Goal: Answer question/provide support

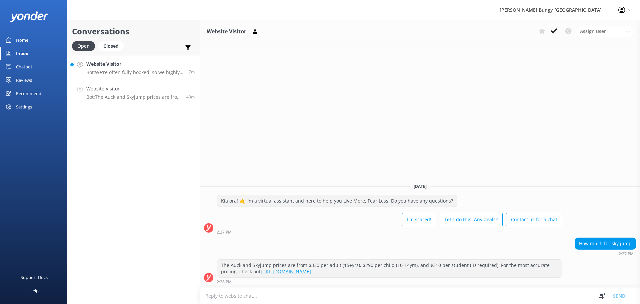
click at [134, 73] on p "Bot: We're often fully booked, so we highly recommend booking in advance to sna…" at bounding box center [134, 72] width 97 height 6
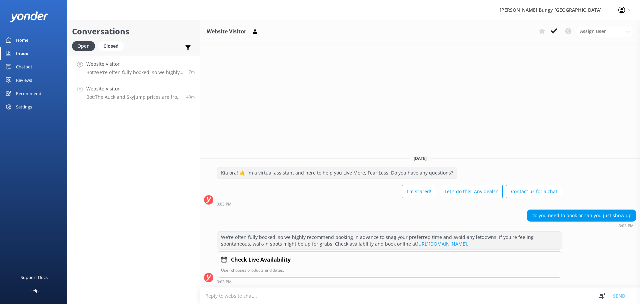
click at [140, 95] on p "Bot: The Auckland Skyjump prices are from $330 per adult (15+yrs), $290 per chi…" at bounding box center [133, 97] width 95 height 6
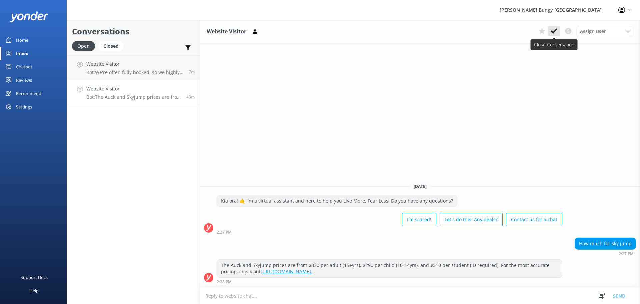
click at [555, 34] on icon at bounding box center [553, 31] width 7 height 7
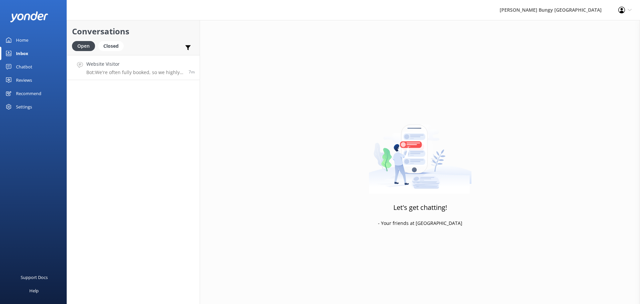
click at [159, 71] on p "Bot: We're often fully booked, so we highly recommend booking in advance to sna…" at bounding box center [134, 72] width 97 height 6
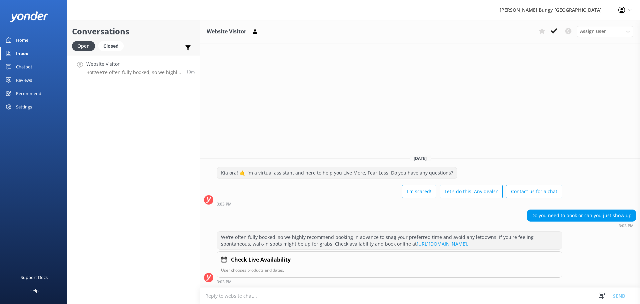
click at [145, 71] on p "Bot: We're often fully booked, so we highly recommend booking in advance to sna…" at bounding box center [133, 72] width 95 height 6
click at [550, 30] on icon at bounding box center [553, 31] width 7 height 7
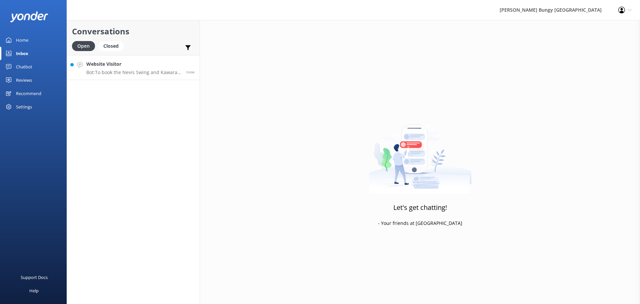
click at [108, 71] on p "Bot: To book the Nevis Swing and Kawarau Bungy Combo, you can give us a call at…" at bounding box center [133, 72] width 95 height 6
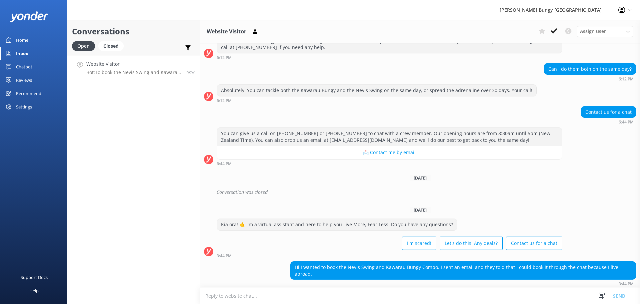
scroll to position [241, 0]
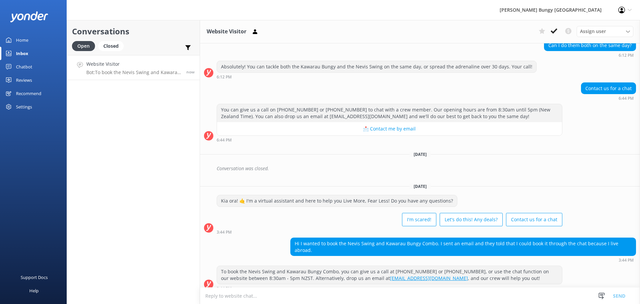
click at [334, 294] on textarea at bounding box center [420, 295] width 440 height 16
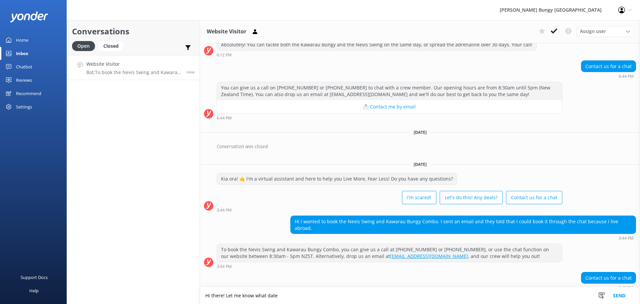
scroll to position [304, 0]
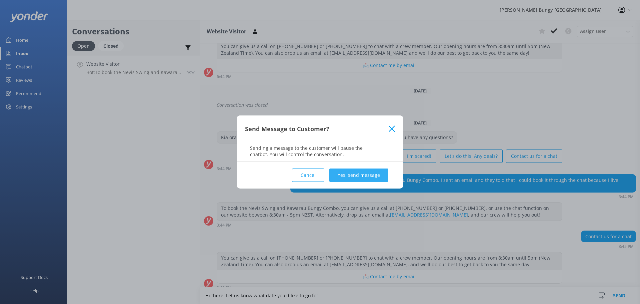
type textarea "Hi there! Let us know what date you'd like to go for."
click at [359, 173] on button "Yes, send message" at bounding box center [358, 174] width 59 height 13
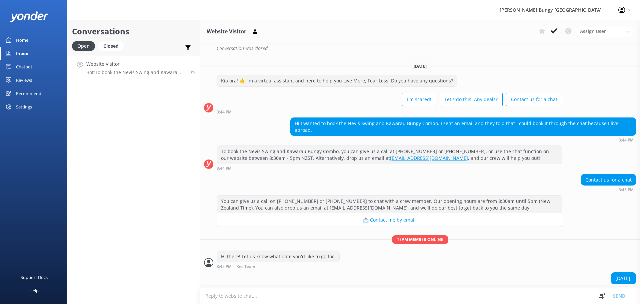
scroll to position [382, 0]
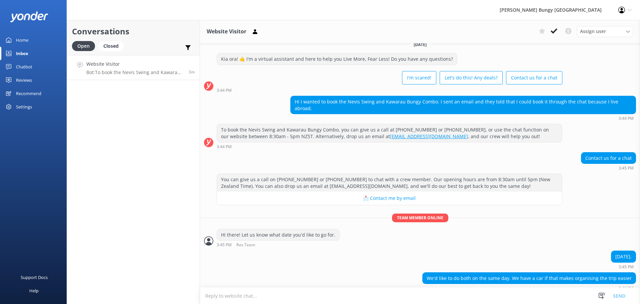
click at [452, 295] on textarea at bounding box center [420, 295] width 440 height 16
click at [440, 296] on textarea at bounding box center [420, 295] width 440 height 16
click at [503, 297] on textarea at bounding box center [420, 295] width 440 height 16
click at [504, 295] on textarea at bounding box center [420, 295] width 440 height 16
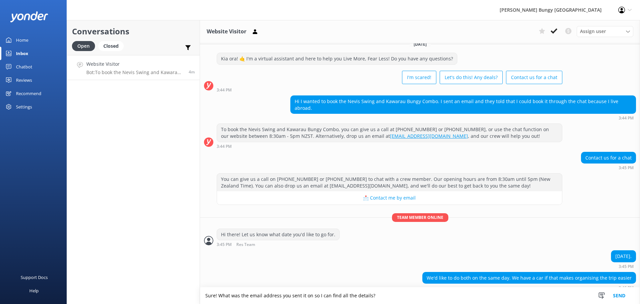
type textarea "Sure! What was the email address you sent it on so I can find all the details?"
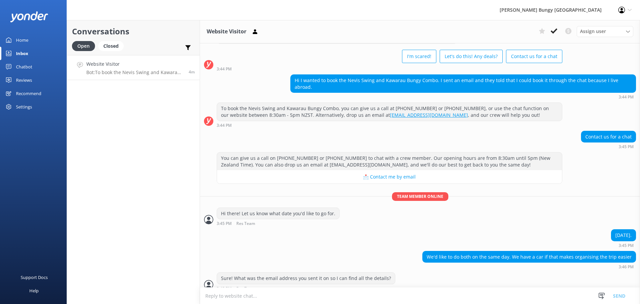
scroll to position [404, 0]
click at [504, 295] on textarea at bounding box center [420, 295] width 440 height 16
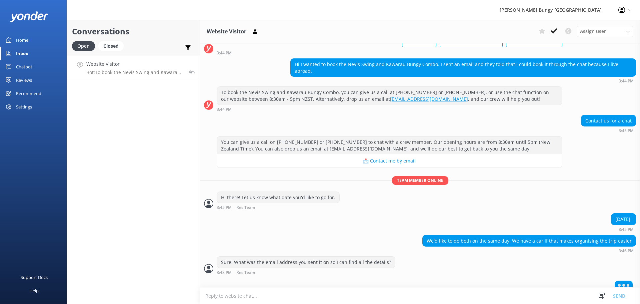
click at [504, 295] on textarea at bounding box center [420, 295] width 440 height 16
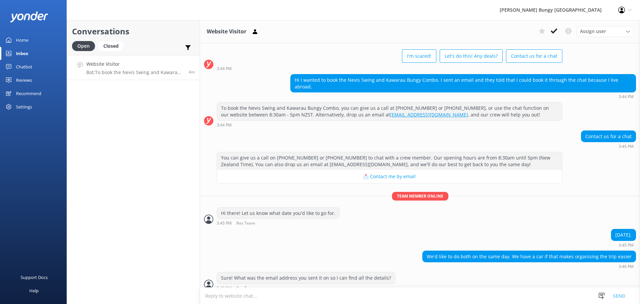
click at [504, 295] on textarea at bounding box center [420, 295] width 440 height 16
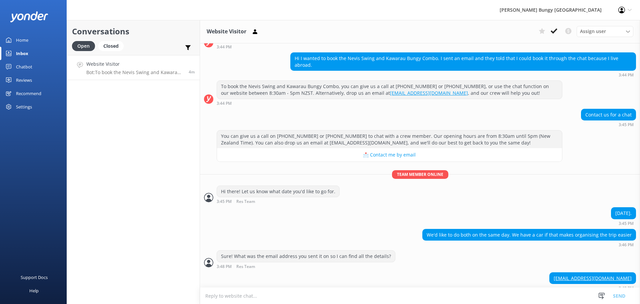
scroll to position [439, 0]
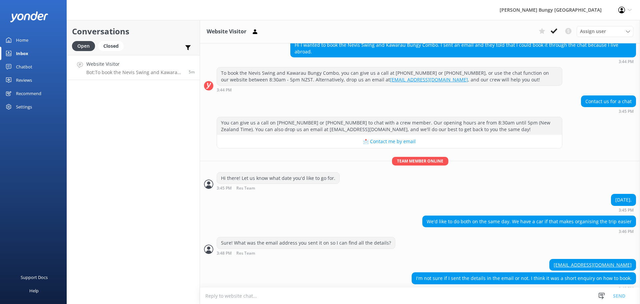
click at [267, 295] on textarea at bounding box center [420, 295] width 440 height 16
drag, startPoint x: 545, startPoint y: 258, endPoint x: 626, endPoint y: 260, distance: 80.7
click at [626, 260] on div "[EMAIL_ADDRESS][DOMAIN_NAME]" at bounding box center [592, 264] width 86 height 11
copy link "[EMAIL_ADDRESS][DOMAIN_NAME]"
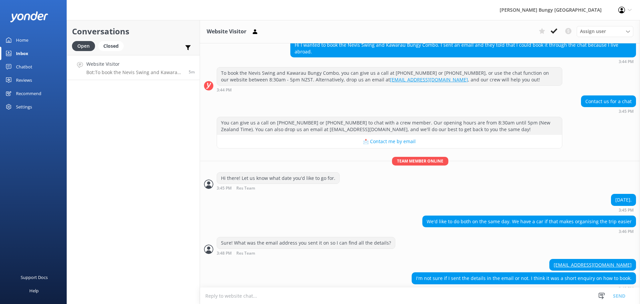
click at [546, 298] on textarea at bounding box center [420, 295] width 440 height 16
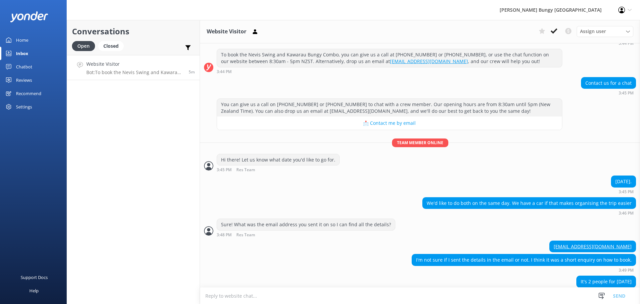
scroll to position [461, 0]
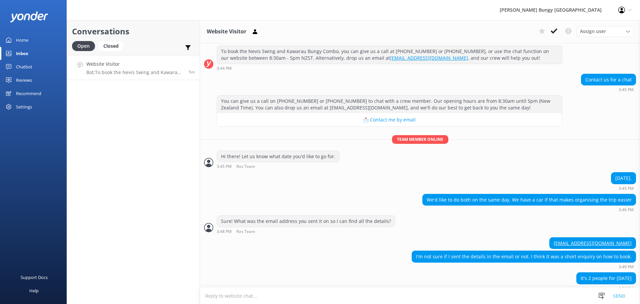
click at [316, 295] on textarea at bounding box center [420, 295] width 440 height 16
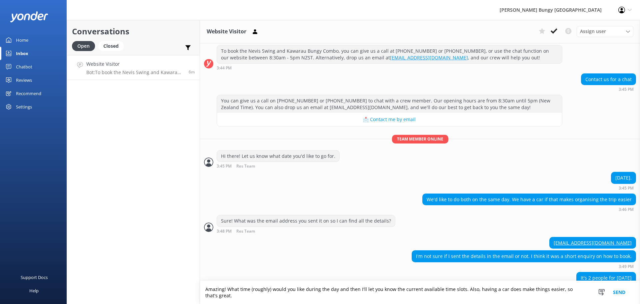
scroll to position [467, 0]
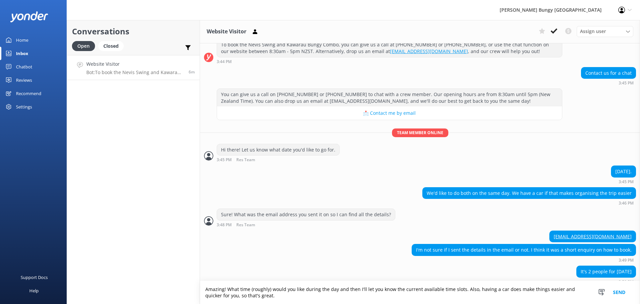
type textarea "Amazing! What time (roughly) would you like during the day and then I'll let yo…"
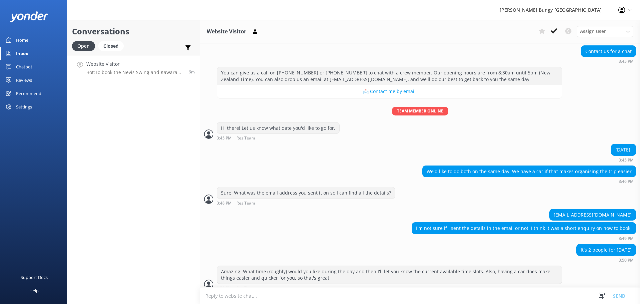
scroll to position [489, 0]
click at [254, 295] on textarea at bounding box center [420, 295] width 440 height 16
click at [320, 295] on textarea at bounding box center [420, 295] width 440 height 16
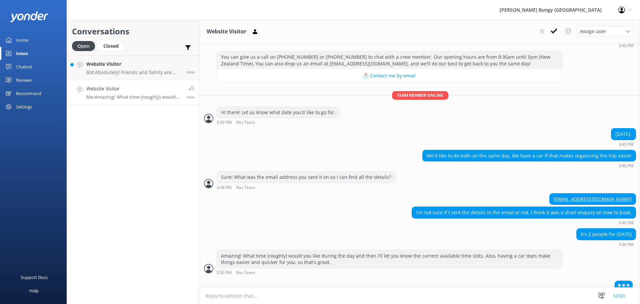
click at [263, 297] on textarea at bounding box center [420, 295] width 440 height 16
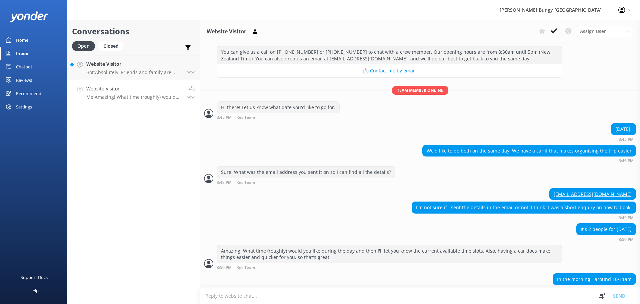
scroll to position [511, 0]
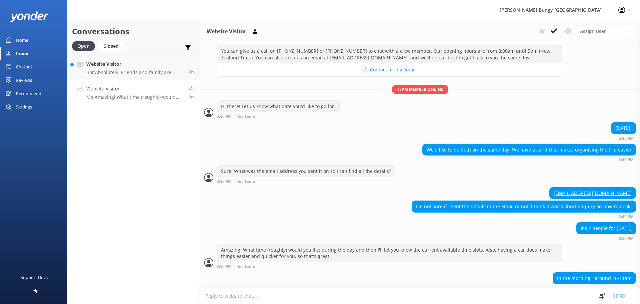
click at [258, 297] on textarea at bounding box center [420, 295] width 440 height 16
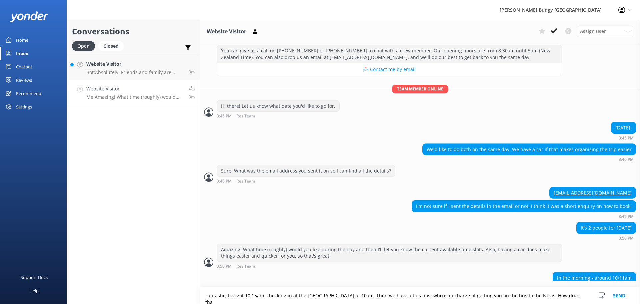
scroll to position [517, 0]
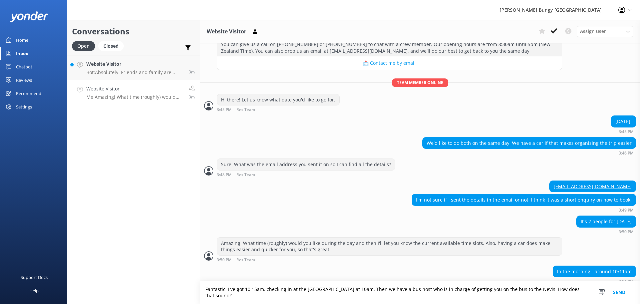
type textarea "Fantastic, I've got 10:15am. checking in at the [GEOGRAPHIC_DATA] at 10am. Then…"
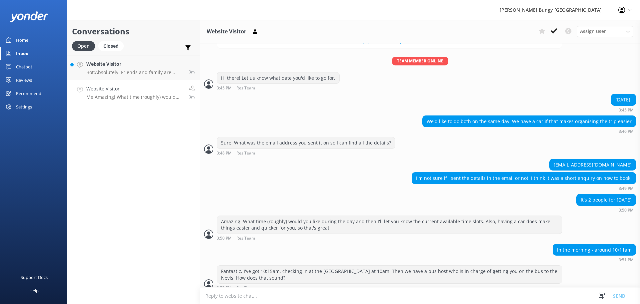
scroll to position [555, 0]
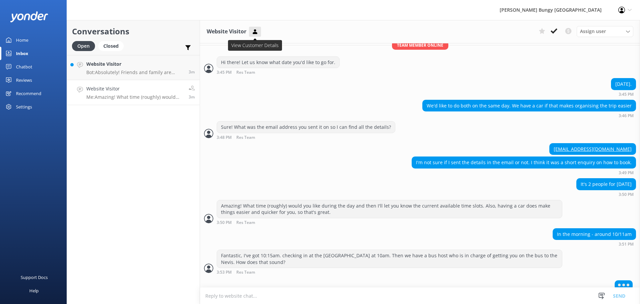
click at [258, 32] on icon at bounding box center [255, 31] width 7 height 7
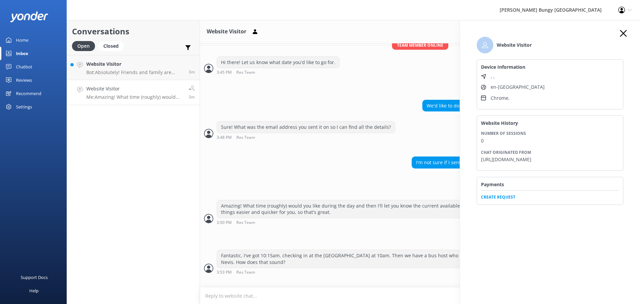
click at [501, 200] on span "Create Request" at bounding box center [550, 195] width 138 height 10
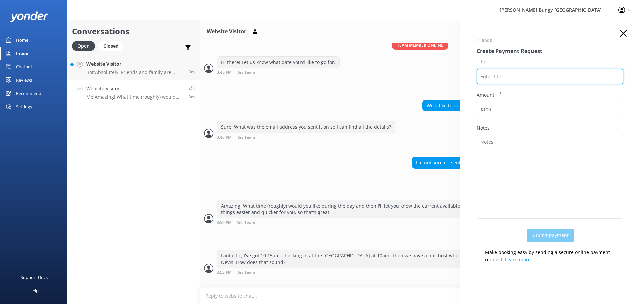
click at [510, 78] on input "Title" at bounding box center [549, 76] width 147 height 15
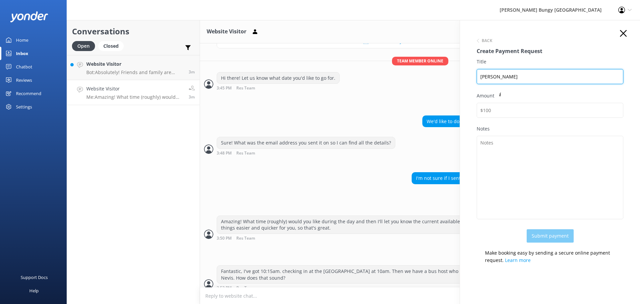
click at [545, 74] on input "Lauren Martin" at bounding box center [549, 76] width 147 height 15
paste input "2459343"
type input "Lauren Martin 2459343"
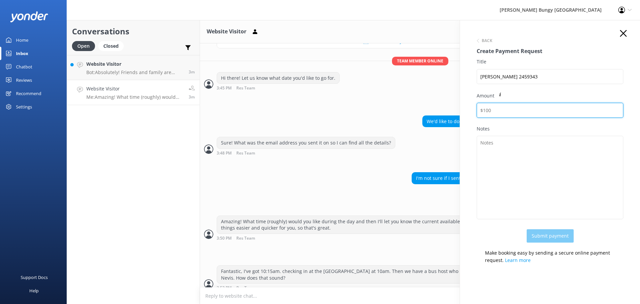
click at [513, 114] on input "Amount" at bounding box center [549, 110] width 147 height 15
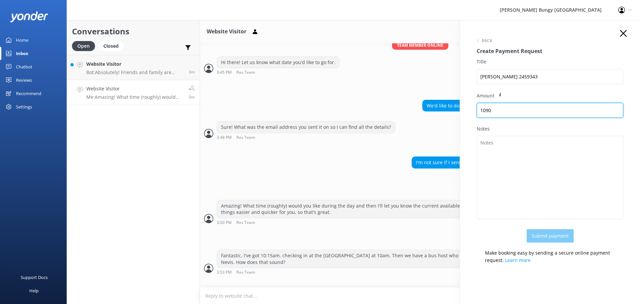
type input "1090"
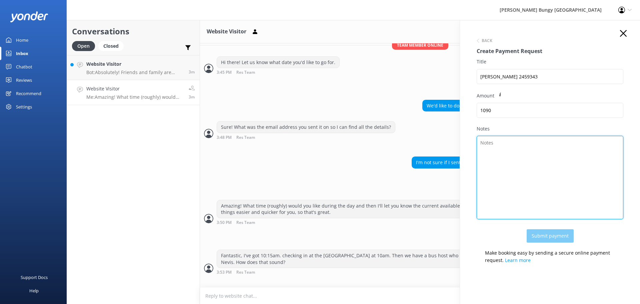
click at [507, 149] on textarea "Notes" at bounding box center [549, 177] width 147 height 83
type textarea "K bungy and Nevis swing"
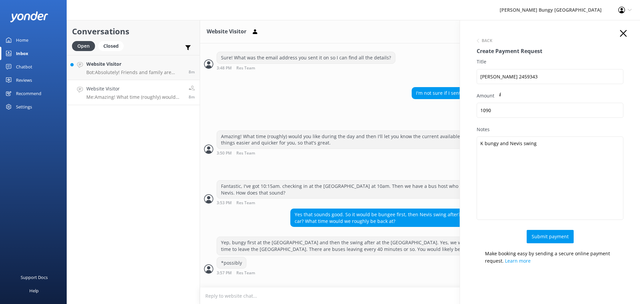
scroll to position [630, 0]
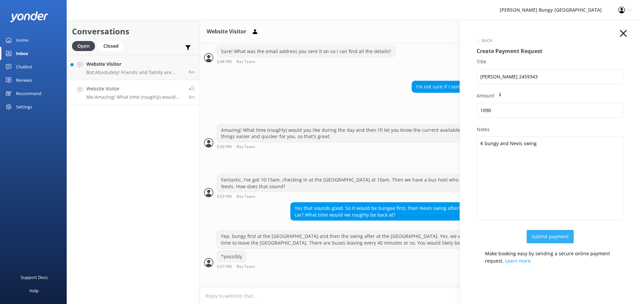
click at [561, 239] on button "Submit payment" at bounding box center [549, 236] width 47 height 13
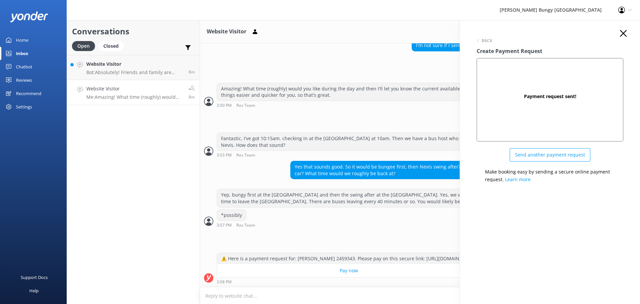
scroll to position [672, 0]
click at [627, 36] on div "Back Create Payment Request Payment request sent! Send another payment request …" at bounding box center [550, 109] width 160 height 158
click at [624, 35] on use "button" at bounding box center [623, 33] width 7 height 7
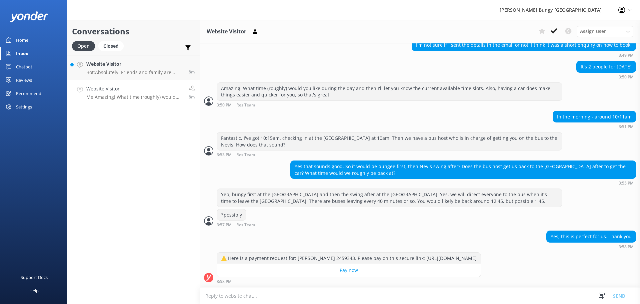
click at [287, 299] on textarea at bounding box center [420, 295] width 440 height 16
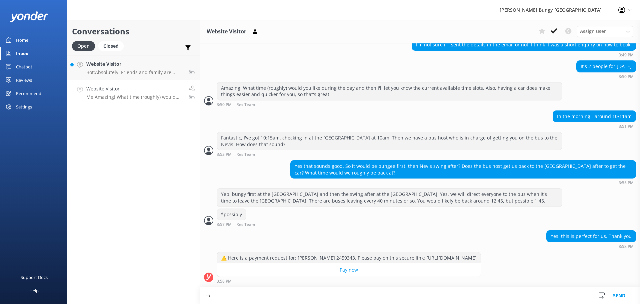
type textarea "F"
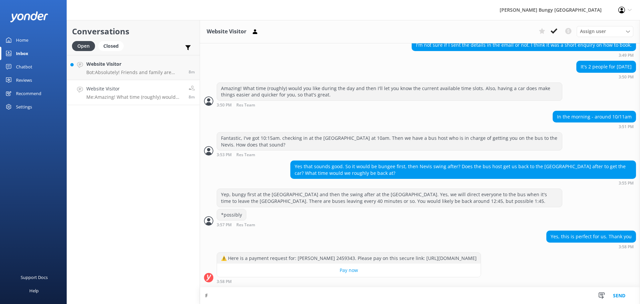
scroll to position [672, 0]
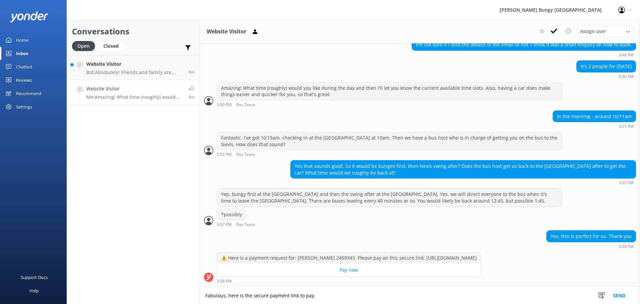
type textarea "Fabulous, here is the secure payment link to pay."
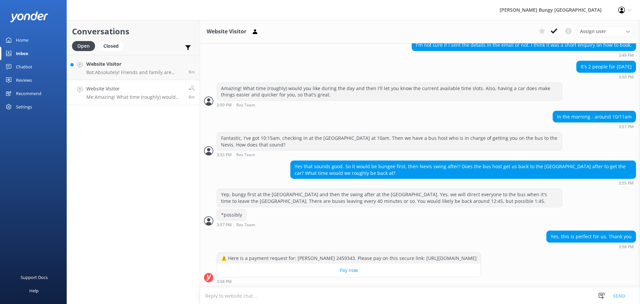
scroll to position [694, 0]
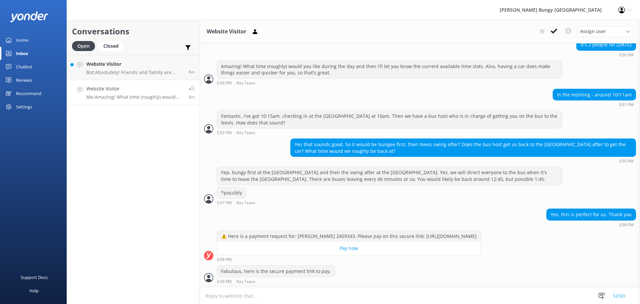
click at [288, 299] on textarea at bounding box center [420, 295] width 440 height 16
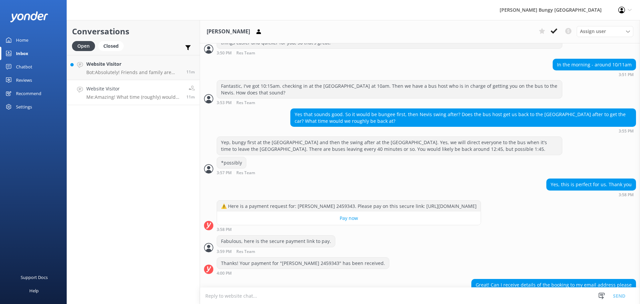
scroll to position [737, 0]
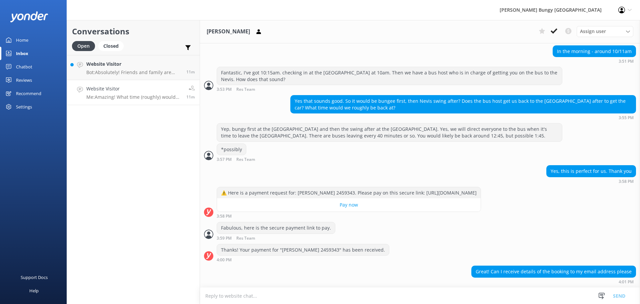
click at [348, 295] on textarea at bounding box center [420, 295] width 440 height 16
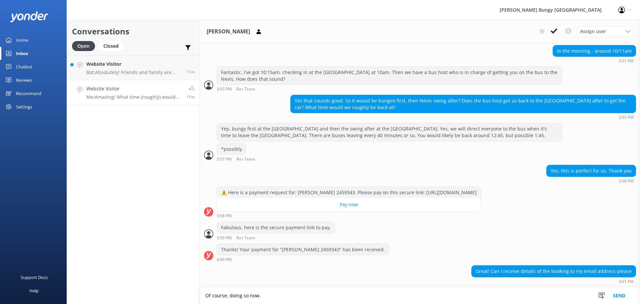
type textarea "Of course, doing so now."
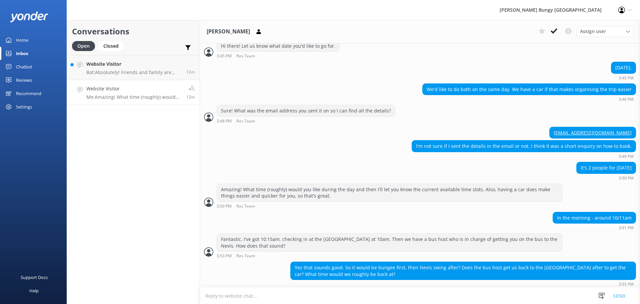
scroll to position [559, 0]
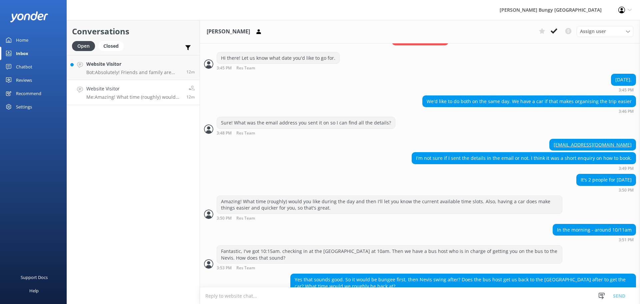
drag, startPoint x: 544, startPoint y: 137, endPoint x: 625, endPoint y: 138, distance: 80.6
click at [625, 139] on div "[EMAIL_ADDRESS][DOMAIN_NAME]" at bounding box center [592, 144] width 86 height 11
copy link "[EMAIL_ADDRESS][DOMAIN_NAME]"
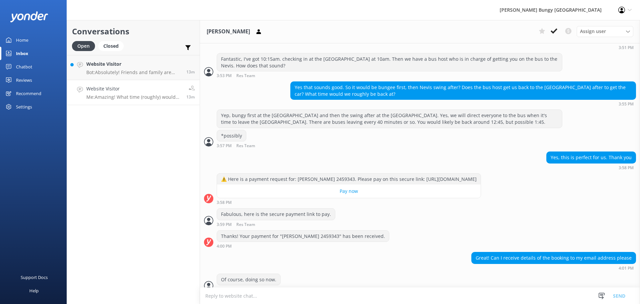
scroll to position [759, 0]
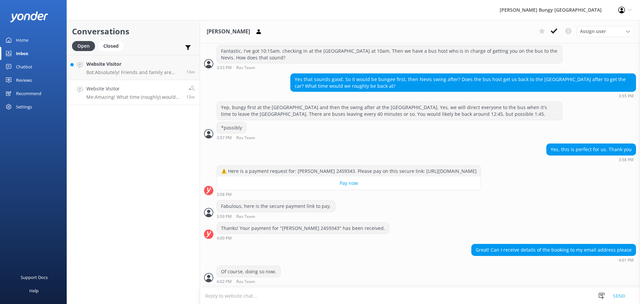
click at [278, 298] on textarea at bounding box center [420, 295] width 440 height 16
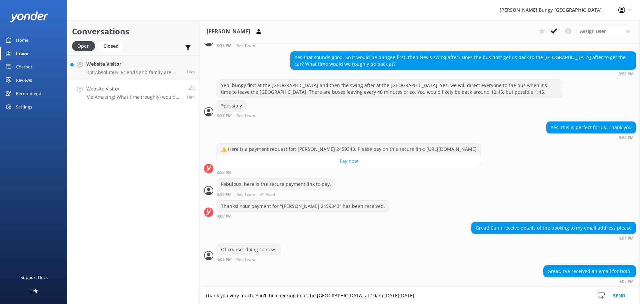
type textarea "Thank you very much. You'll be checking in at the Kawarau Bungy Centre at 10am …"
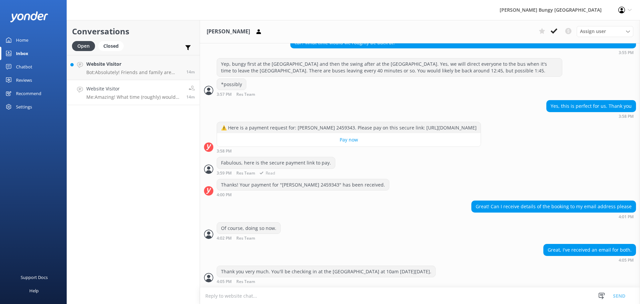
scroll to position [0, 0]
click at [268, 303] on textarea at bounding box center [420, 295] width 440 height 16
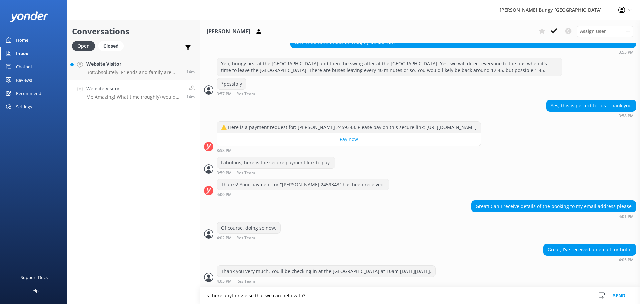
type textarea "Is there anything else that we can help with?"
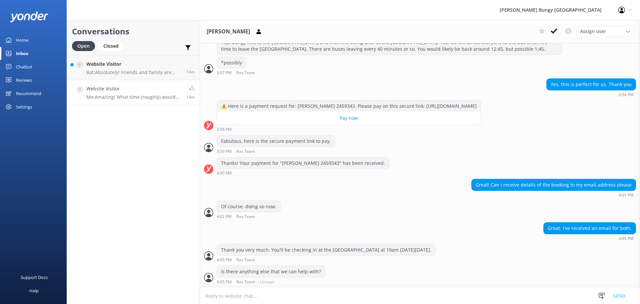
scroll to position [816, 0]
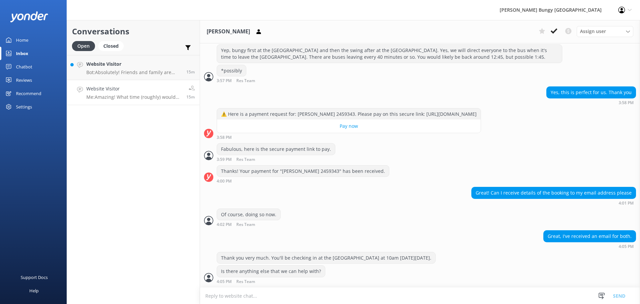
click at [266, 303] on textarea at bounding box center [420, 295] width 440 height 16
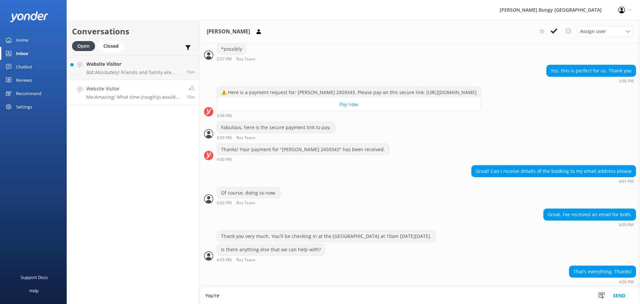
scroll to position [838, 0]
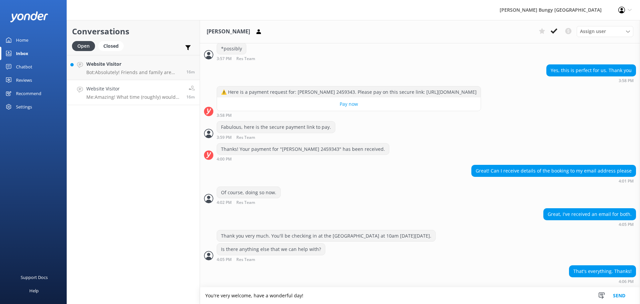
type textarea "You're very welcome, have a wonderful day!"
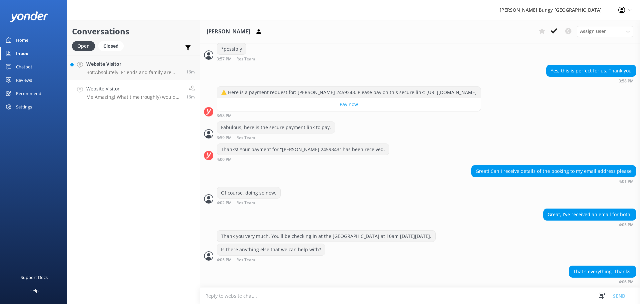
scroll to position [859, 0]
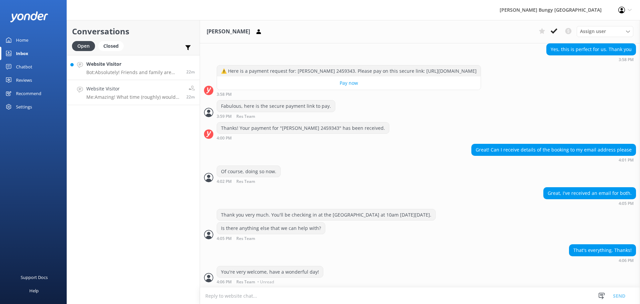
click at [121, 71] on p "Bot: Absolutely! Friends and family are welcome to watch. At Nevis and Auckland…" at bounding box center [133, 72] width 95 height 6
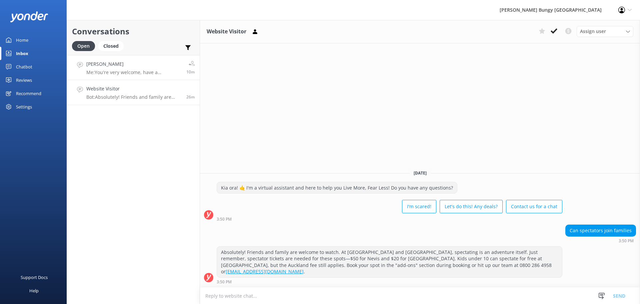
click at [135, 72] on p "Me: You're very welcome, have a wonderful day!" at bounding box center [133, 72] width 95 height 6
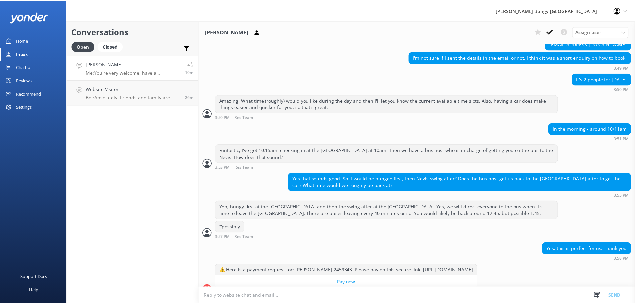
scroll to position [859, 0]
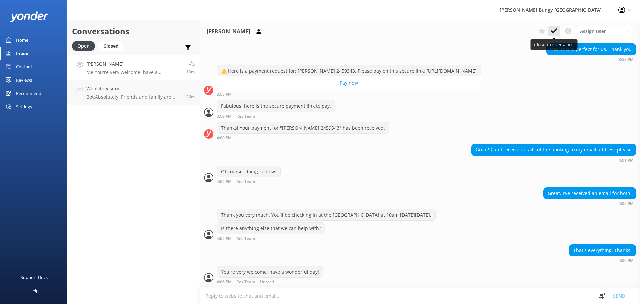
click at [552, 31] on icon at bounding box center [553, 31] width 7 height 7
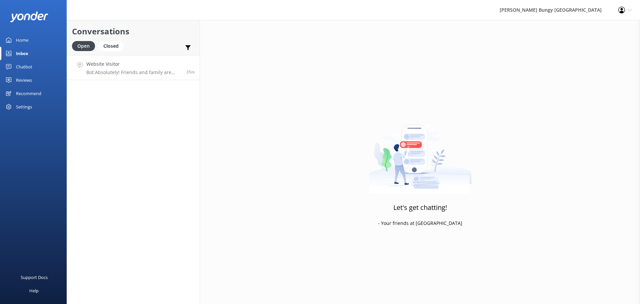
click at [143, 75] on p "Bot: Absolutely! Friends and family are welcome to watch. At Nevis and Auckland…" at bounding box center [133, 72] width 95 height 6
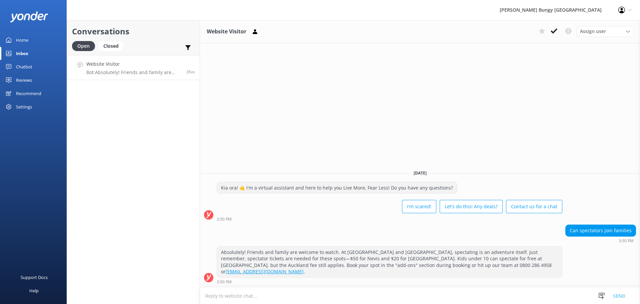
click at [554, 37] on div "Website Visitor Assign user Mike Voyce Michelle Gillard Tech Admin Dan Waugh Re…" at bounding box center [420, 31] width 440 height 23
click at [554, 36] on button at bounding box center [554, 31] width 12 height 10
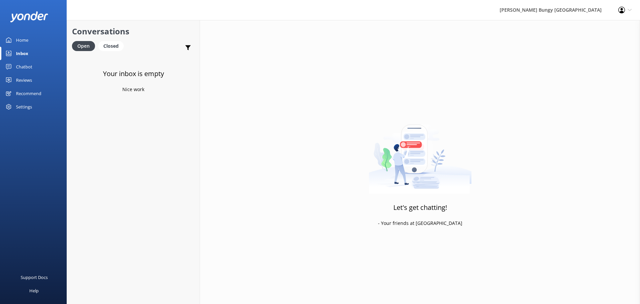
click at [31, 66] on div "Chatbot" at bounding box center [24, 66] width 16 height 13
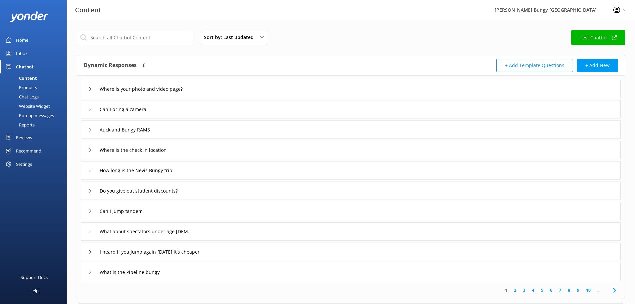
click at [32, 122] on div "Reports" at bounding box center [19, 124] width 31 height 9
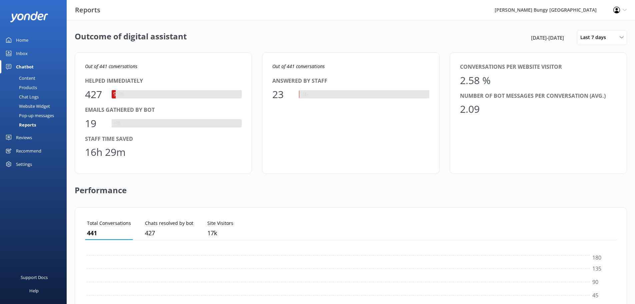
scroll to position [62, 526]
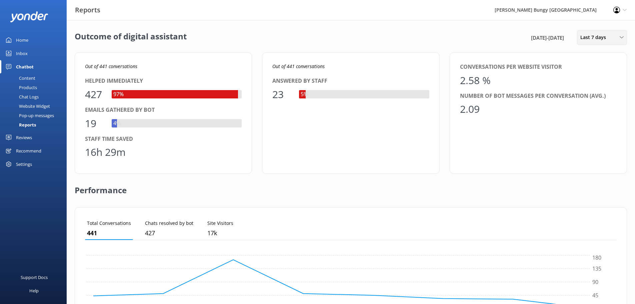
click at [599, 39] on span "Last 7 days" at bounding box center [595, 37] width 30 height 7
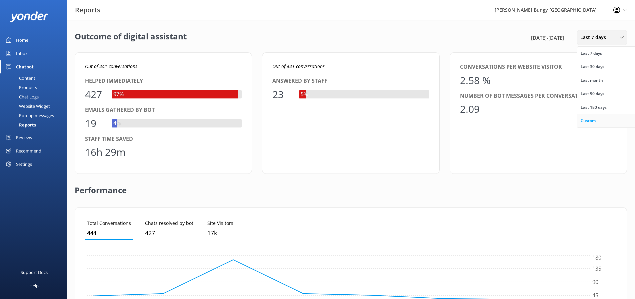
click at [595, 122] on div "Custom" at bounding box center [587, 120] width 15 height 7
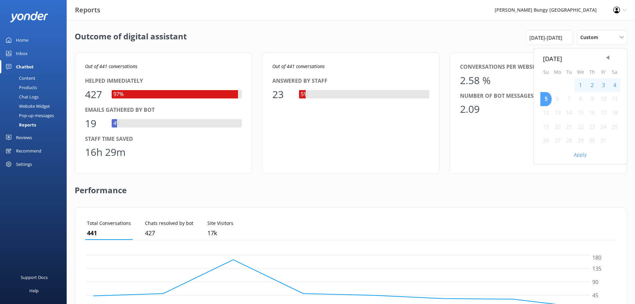
click at [543, 97] on div "5" at bounding box center [545, 99] width 11 height 14
click at [544, 98] on div "5" at bounding box center [545, 99] width 11 height 14
click at [581, 154] on button "Apply" at bounding box center [580, 154] width 13 height 5
click at [587, 34] on span "Custom" at bounding box center [591, 37] width 22 height 7
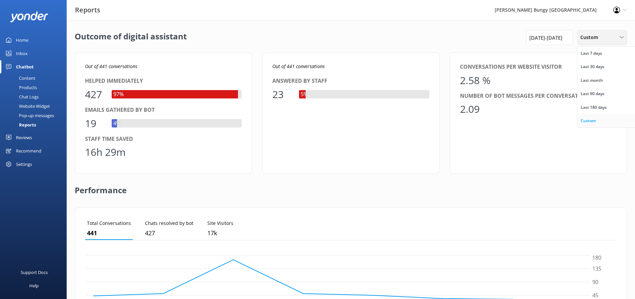
click at [592, 116] on link "Custom" at bounding box center [606, 120] width 59 height 13
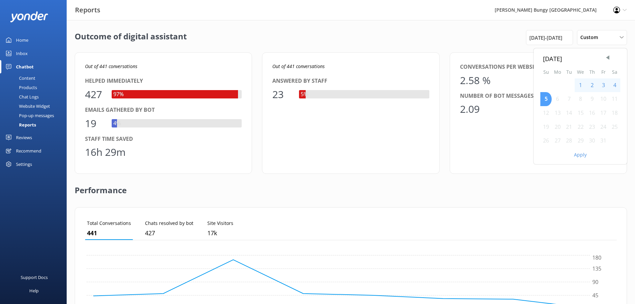
click at [546, 102] on div "5" at bounding box center [545, 99] width 11 height 14
click at [580, 153] on button "Apply" at bounding box center [580, 154] width 13 height 5
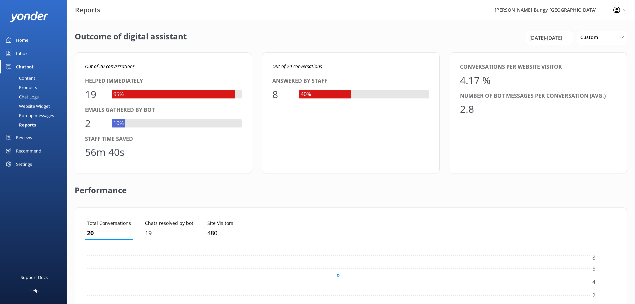
click at [291, 66] on icon "Out of 20 conversations" at bounding box center [297, 66] width 50 height 6
drag, startPoint x: 292, startPoint y: 68, endPoint x: 288, endPoint y: 65, distance: 4.3
click at [288, 65] on icon "Out of 20 conversations" at bounding box center [297, 66] width 50 height 6
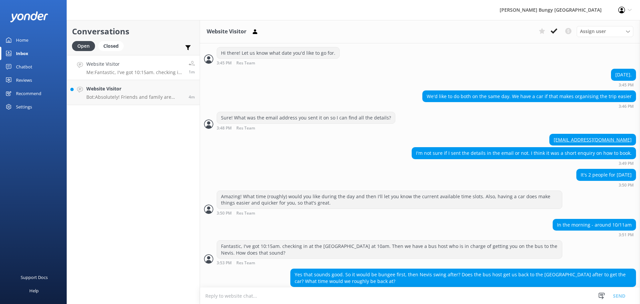
scroll to position [567, 0]
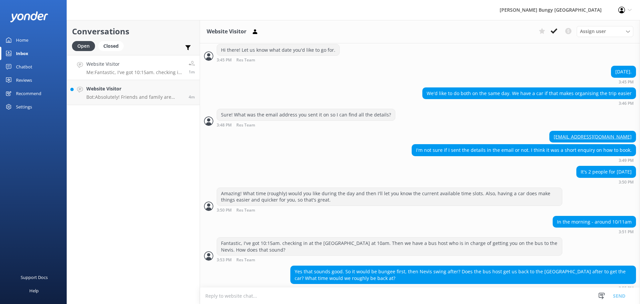
click at [386, 298] on textarea at bounding box center [420, 295] width 440 height 16
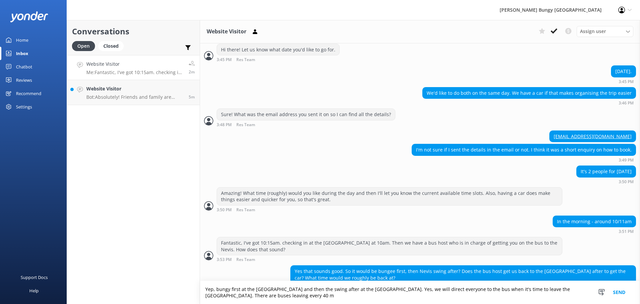
scroll to position [574, 0]
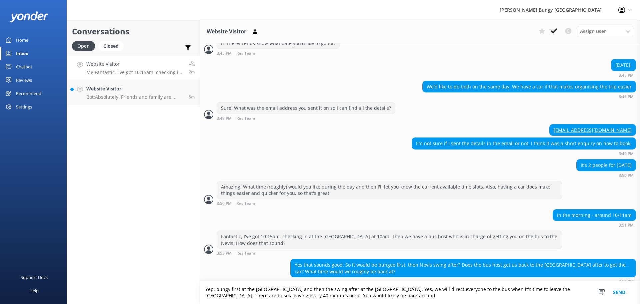
click at [416, 295] on textarea "Yep, bungy first at the [GEOGRAPHIC_DATA] and then the swing after at the [GEOG…" at bounding box center [420, 292] width 440 height 23
type textarea "Yep, bungy first at the [GEOGRAPHIC_DATA] and then the swing after at the [GEOG…"
click at [387, 295] on textarea "Yep, bungy first at the [GEOGRAPHIC_DATA] and then the swing after at the [GEOG…" at bounding box center [420, 292] width 440 height 23
click at [386, 297] on textarea "Yep, bungy first at the [GEOGRAPHIC_DATA] and then the swing after at the [GEOG…" at bounding box center [420, 292] width 440 height 23
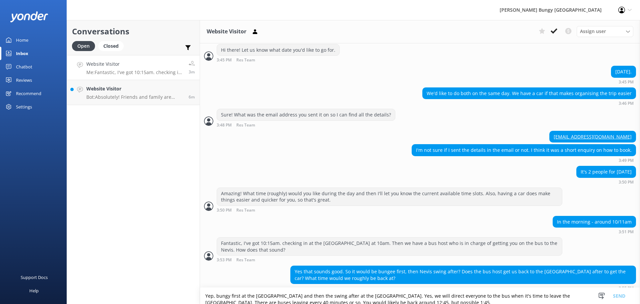
scroll to position [595, 0]
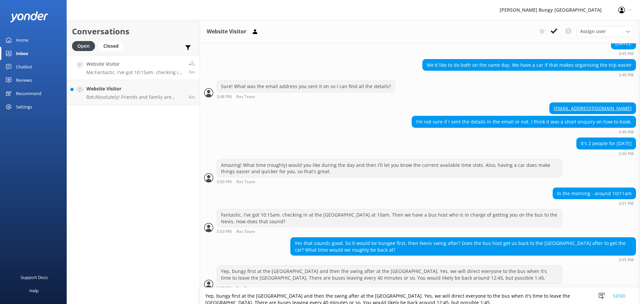
click at [386, 297] on textarea "Yep, bungy first at the [GEOGRAPHIC_DATA] and then the swing after at the [GEOG…" at bounding box center [420, 295] width 440 height 16
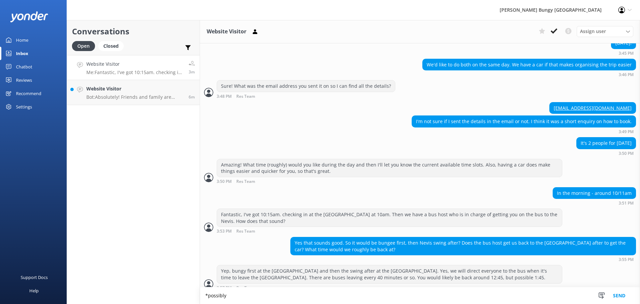
type textarea "*possibly"
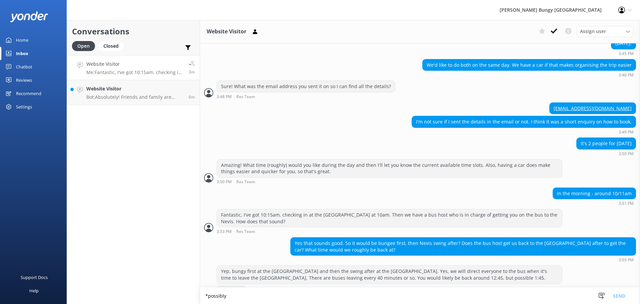
scroll to position [609, 0]
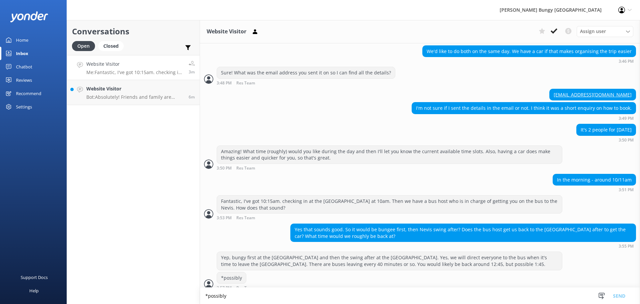
click at [386, 297] on textarea "*possibly" at bounding box center [420, 295] width 440 height 16
